Goal: Task Accomplishment & Management: Use online tool/utility

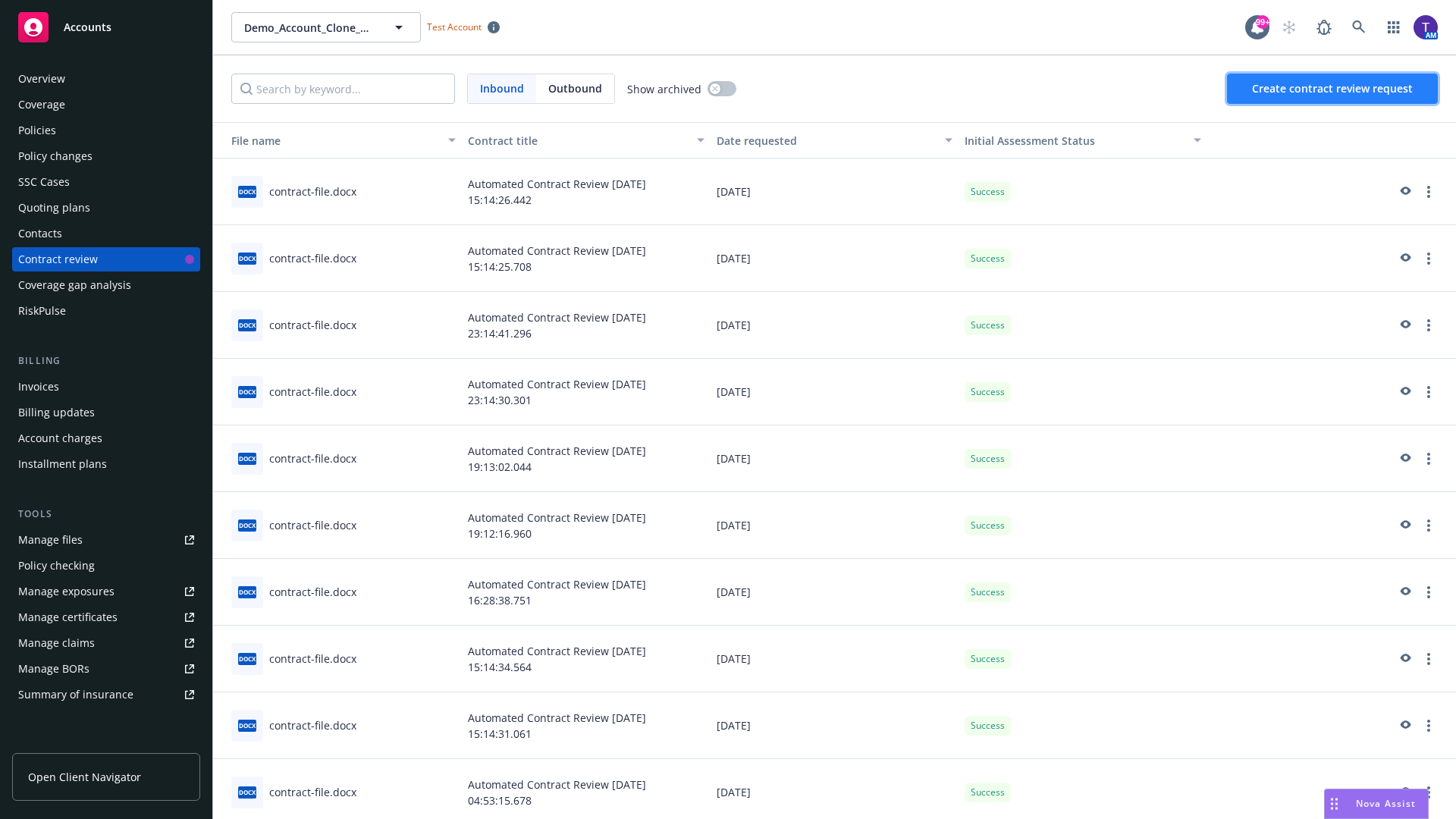
click at [1334, 89] on span "Create contract review request" at bounding box center [1333, 88] width 160 height 15
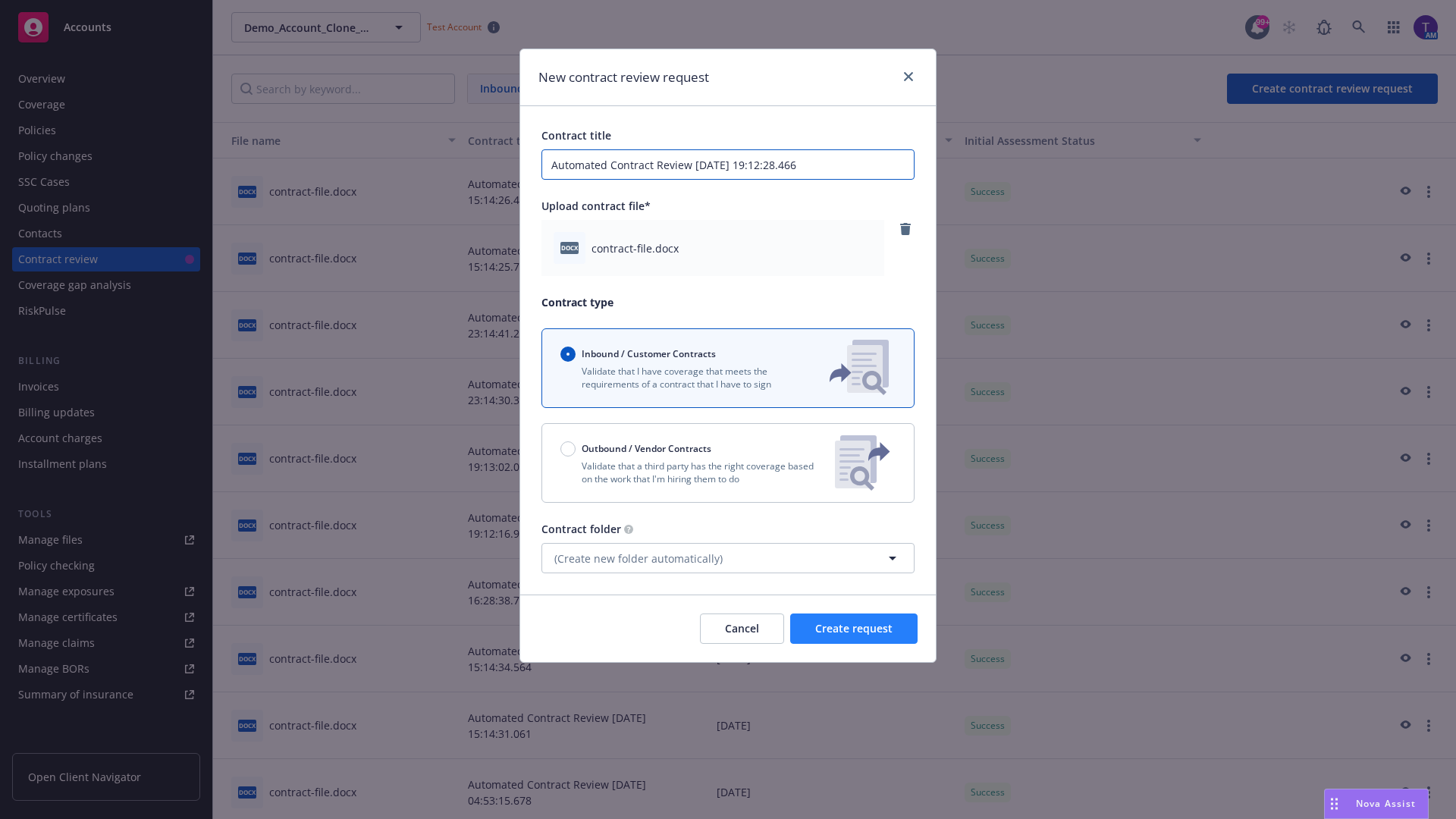
type input "Automated Contract Review [DATE] 19:12:28.466"
click at [854, 628] on span "Create request" at bounding box center [854, 628] width 78 height 15
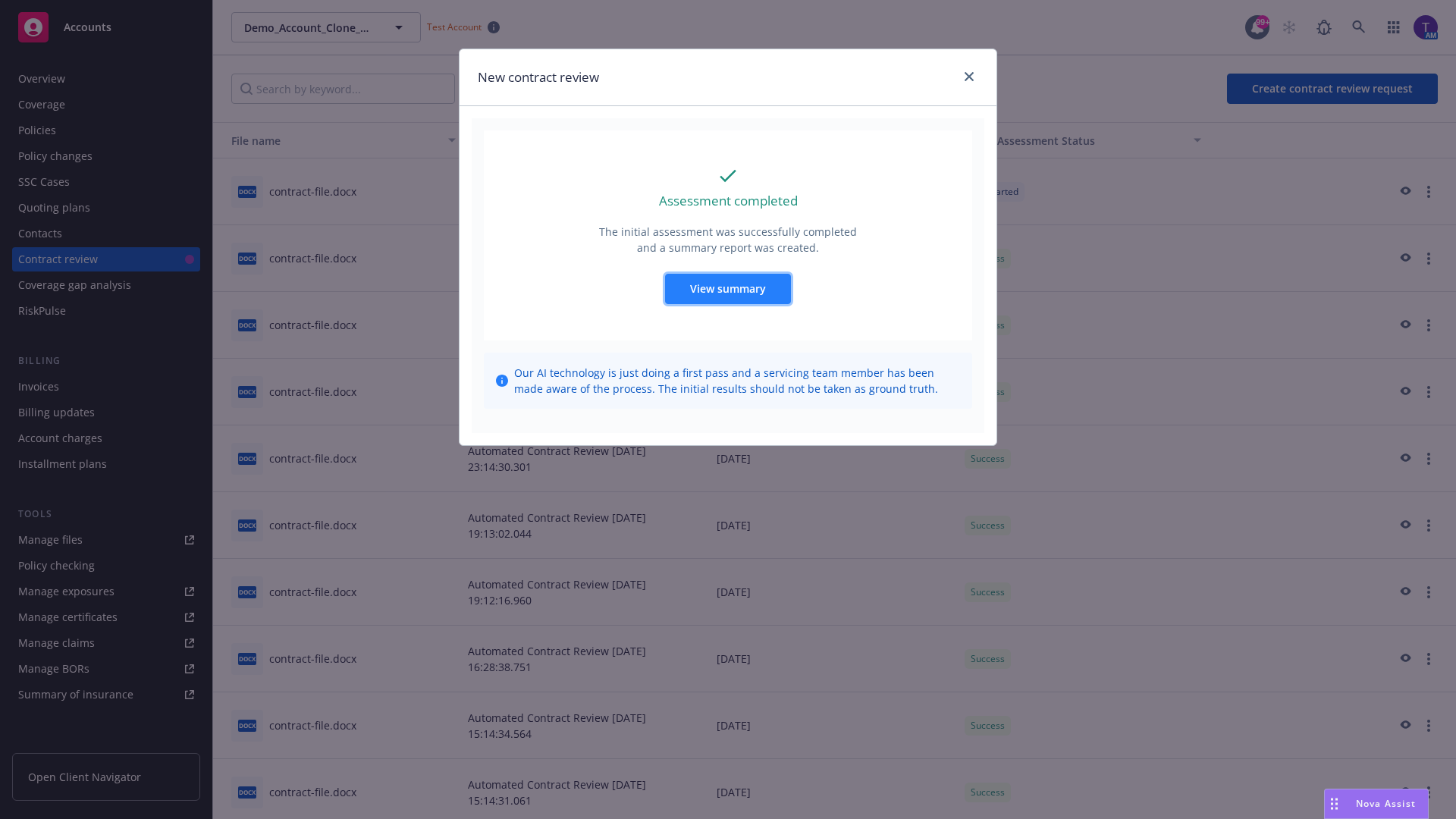
click at [727, 288] on span "View summary" at bounding box center [728, 288] width 76 height 15
